Goal: Check status: Check status

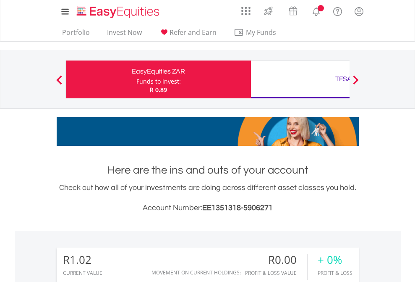
scroll to position [81, 132]
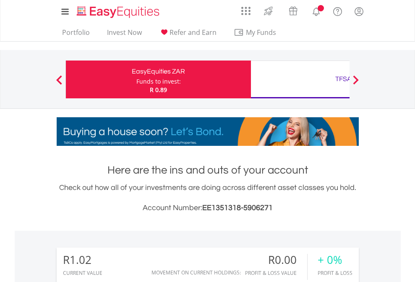
click at [136, 79] on div "Funds to invest:" at bounding box center [158, 81] width 44 height 8
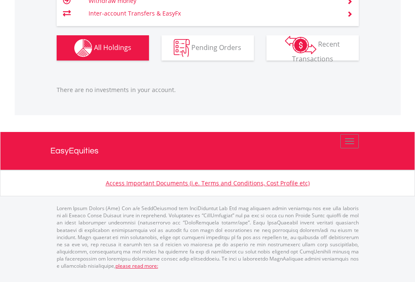
scroll to position [81, 132]
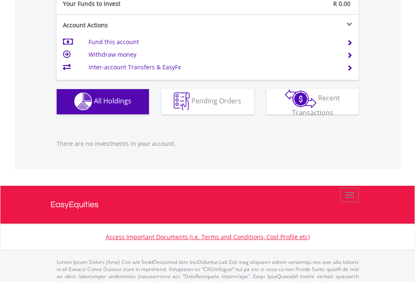
scroll to position [831, 0]
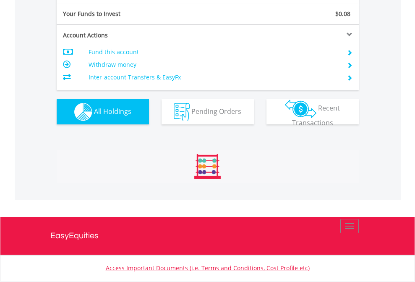
scroll to position [934, 0]
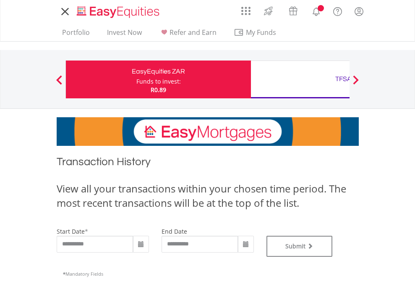
type input "**********"
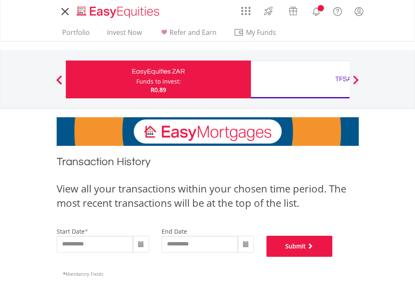
click at [333, 256] on button "Submit" at bounding box center [300, 245] width 66 height 21
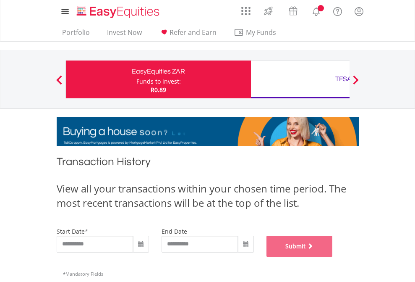
scroll to position [340, 0]
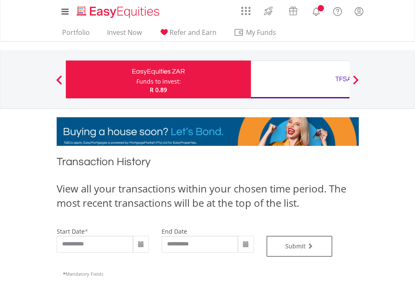
click at [300, 79] on div "TFSA" at bounding box center [343, 79] width 175 height 12
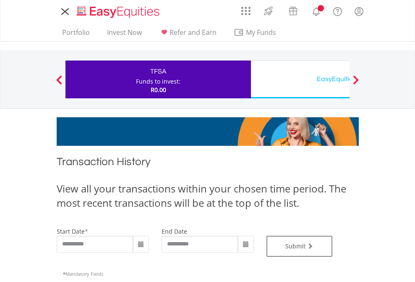
type input "**********"
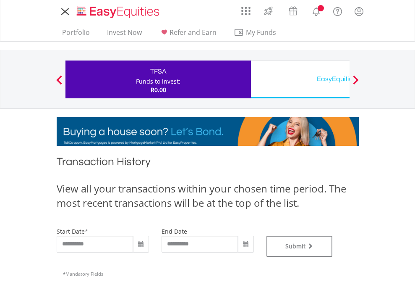
type input "**********"
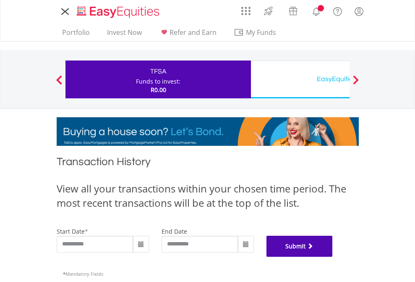
click at [333, 256] on button "Submit" at bounding box center [300, 245] width 66 height 21
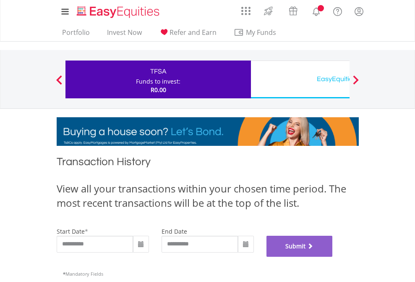
scroll to position [340, 0]
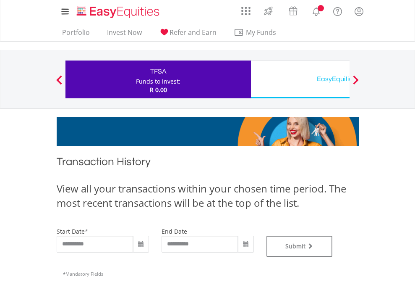
click at [300, 79] on div "EasyEquities USD" at bounding box center [343, 79] width 175 height 12
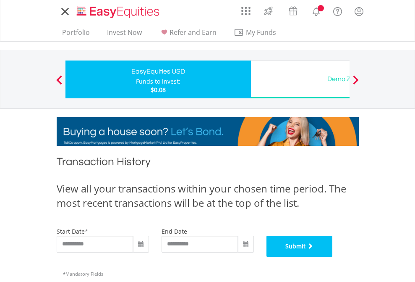
click at [333, 256] on button "Submit" at bounding box center [300, 245] width 66 height 21
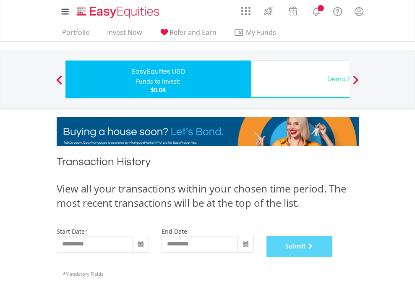
scroll to position [340, 0]
